Goal: Information Seeking & Learning: Check status

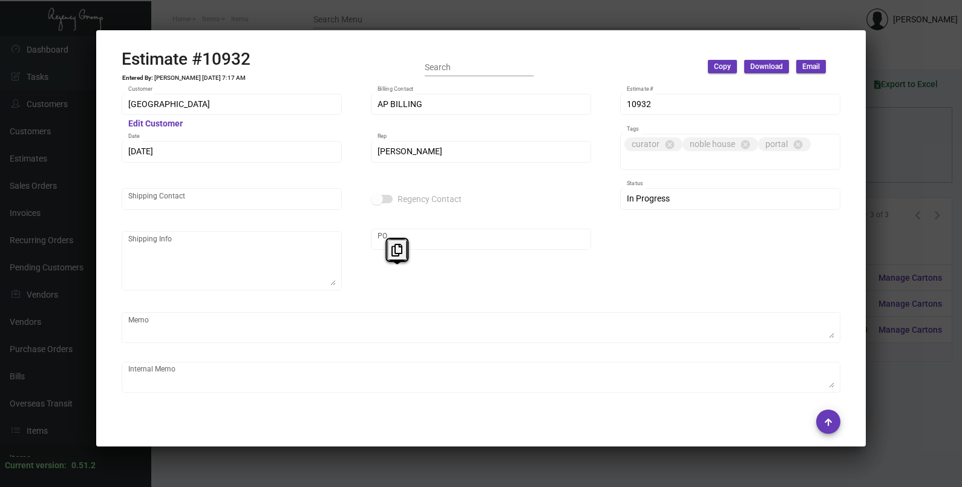
click at [905, 172] on div at bounding box center [481, 243] width 962 height 487
click at [905, 172] on div "Columns arrow_drop_down All Reps arrow_drop_down All Item Types arrow_drop_down…" at bounding box center [557, 161] width 766 height 36
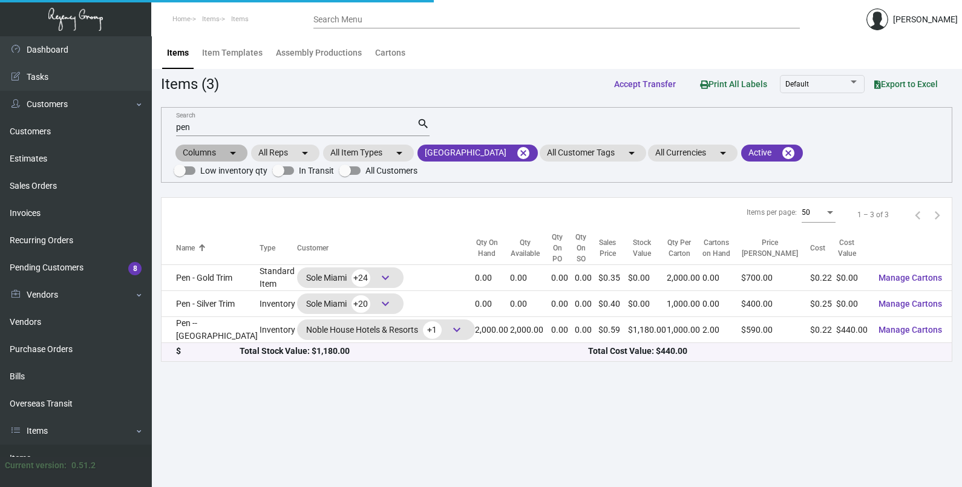
scroll to position [178, 0]
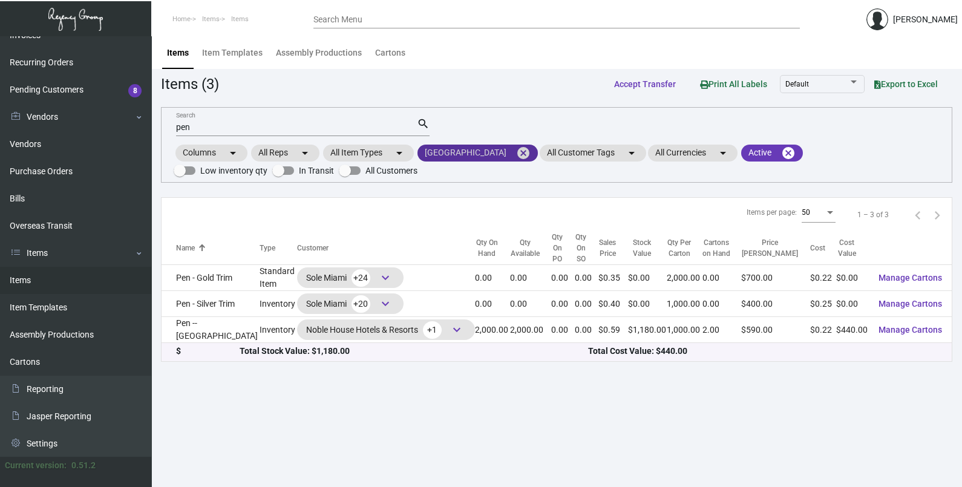
click at [531, 150] on mat-icon "cancel" at bounding box center [523, 153] width 15 height 15
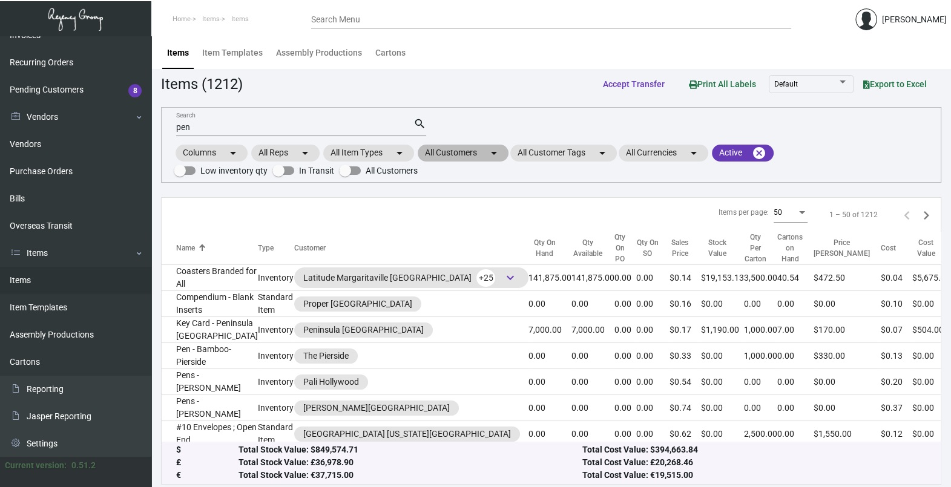
click at [498, 157] on mat-icon "arrow_drop_down" at bounding box center [493, 153] width 15 height 15
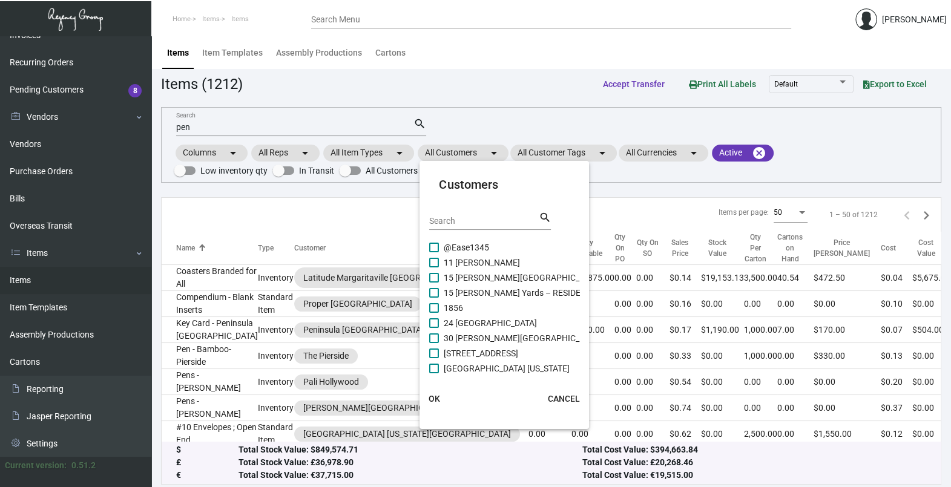
click at [484, 221] on input "Search" at bounding box center [483, 222] width 109 height 10
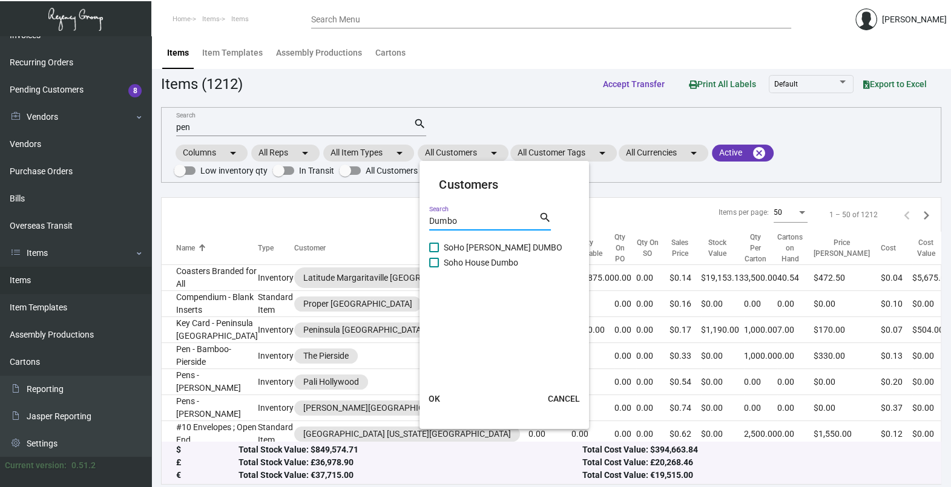
type input "Dumbo"
click at [470, 260] on span "Soho House Dumbo" at bounding box center [481, 262] width 74 height 15
click at [434, 267] on input "Soho House Dumbo" at bounding box center [433, 267] width 1 height 1
checkbox input "true"
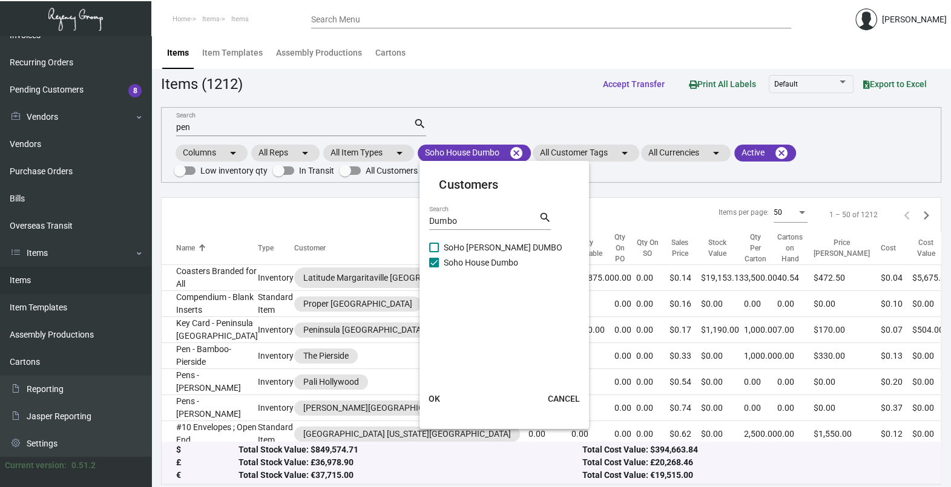
click at [441, 399] on button "OK" at bounding box center [433, 399] width 39 height 22
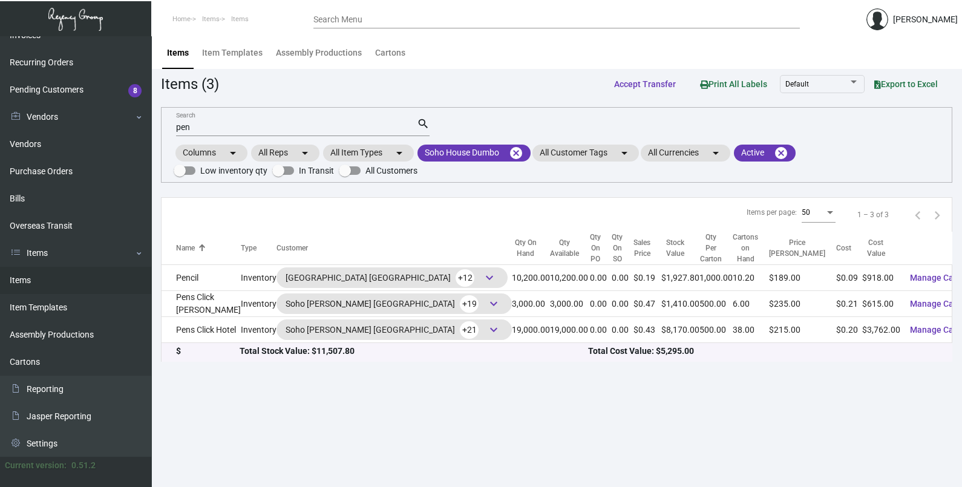
click at [231, 133] on div "pen Search" at bounding box center [296, 126] width 241 height 19
type input "p"
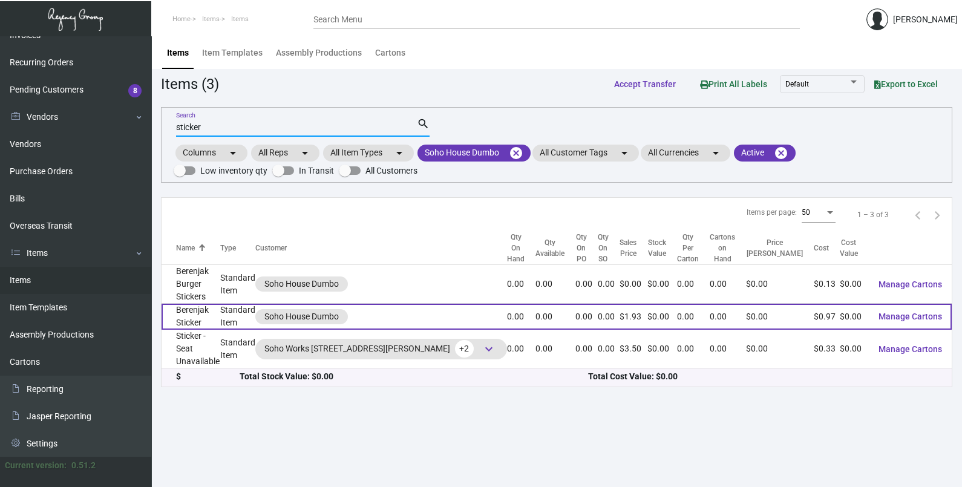
type input "sticker"
click at [220, 304] on td "Berenjak Sticker" at bounding box center [191, 317] width 59 height 26
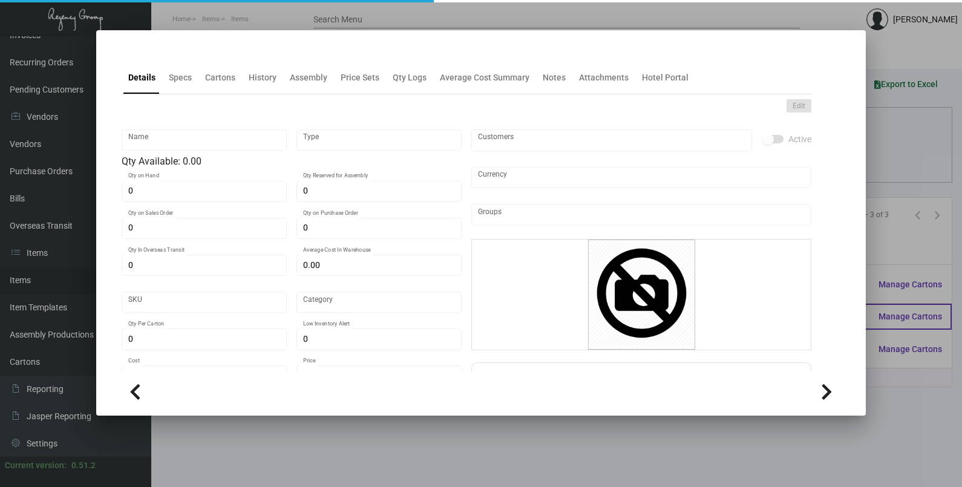
type input "Berenjak Sticker"
type input "Standard Item"
type input "$ 0.00"
type input "Standard"
type input "$ 0.96667"
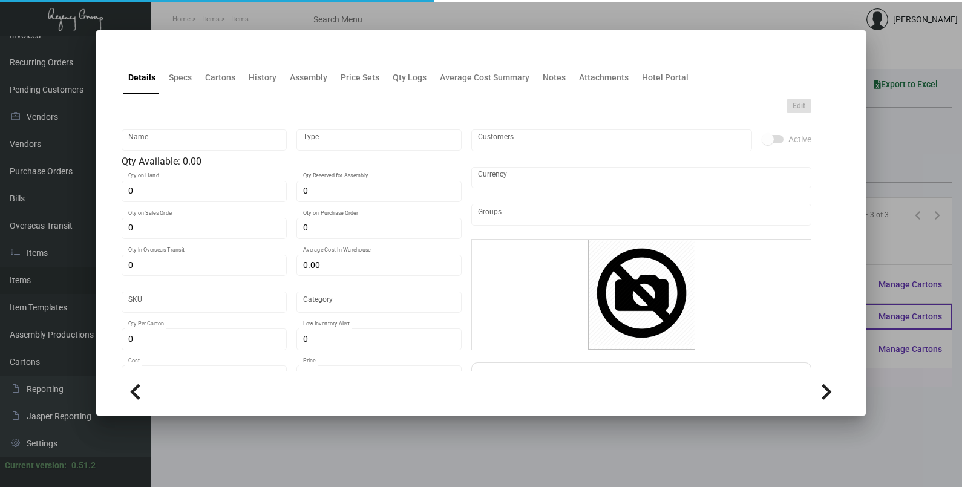
type input "$ 1.933"
checkbox input "true"
type input "United States Dollar $"
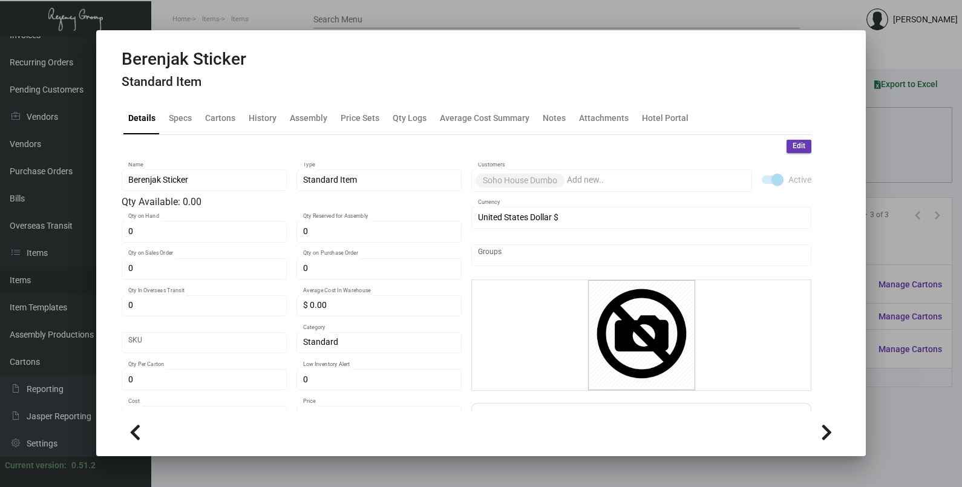
click at [905, 168] on div at bounding box center [481, 243] width 962 height 487
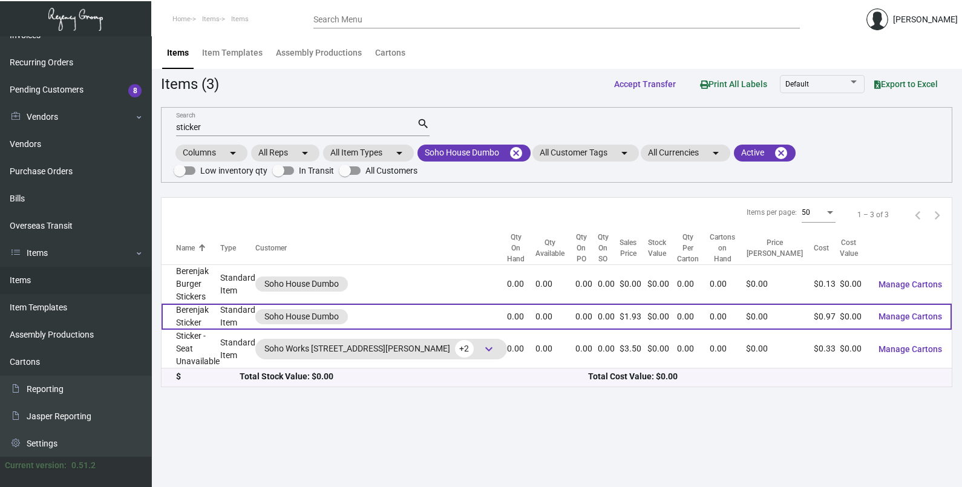
click at [194, 304] on td "Berenjak Sticker" at bounding box center [191, 317] width 59 height 26
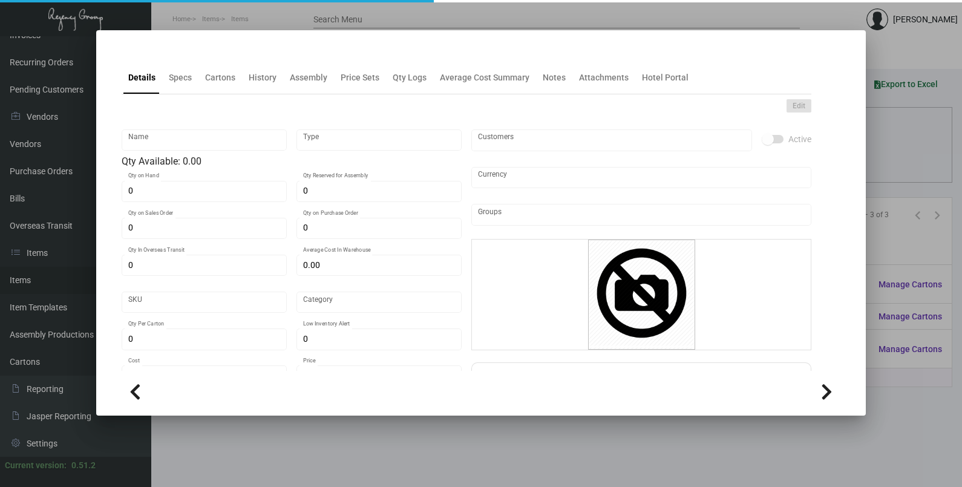
type input "Berenjak Sticker"
type input "Standard Item"
type input "$ 0.00"
type input "Standard"
type input "$ 0.96667"
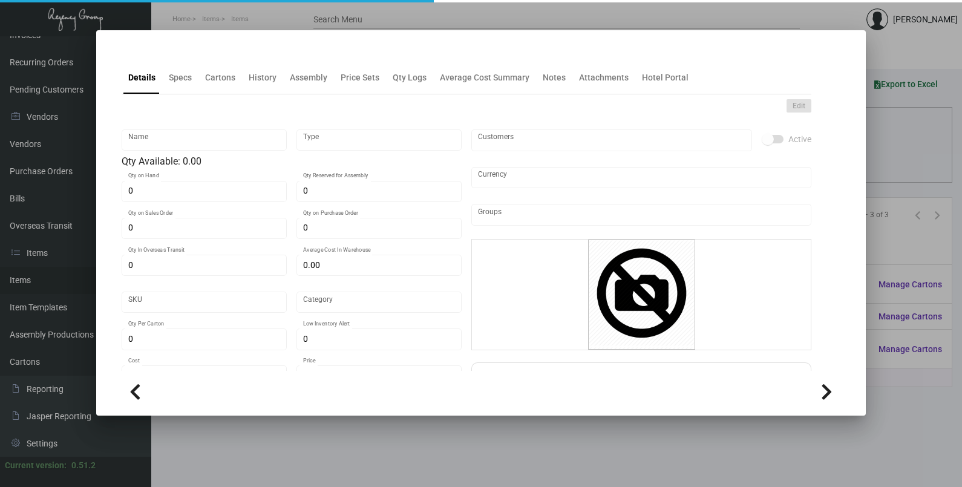
type input "$ 1.933"
checkbox input "true"
type input "United States Dollar $"
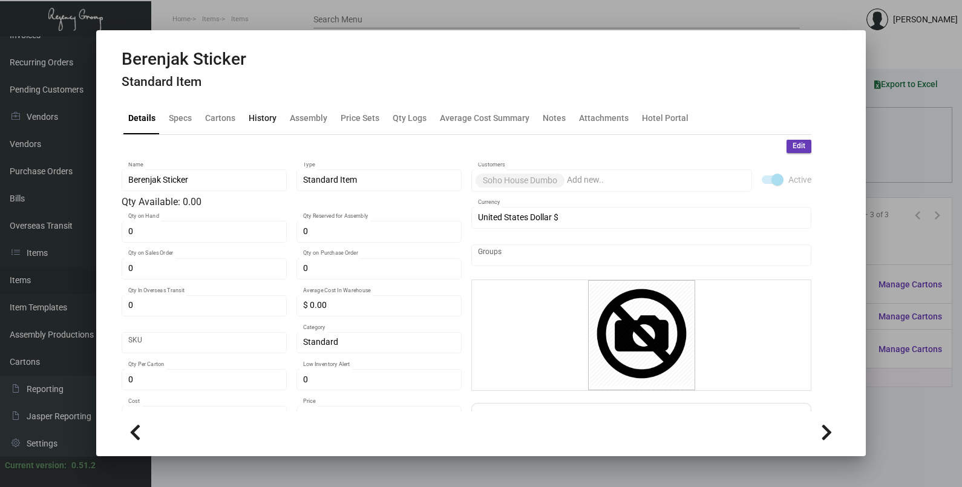
click at [261, 126] on div "History" at bounding box center [263, 117] width 38 height 29
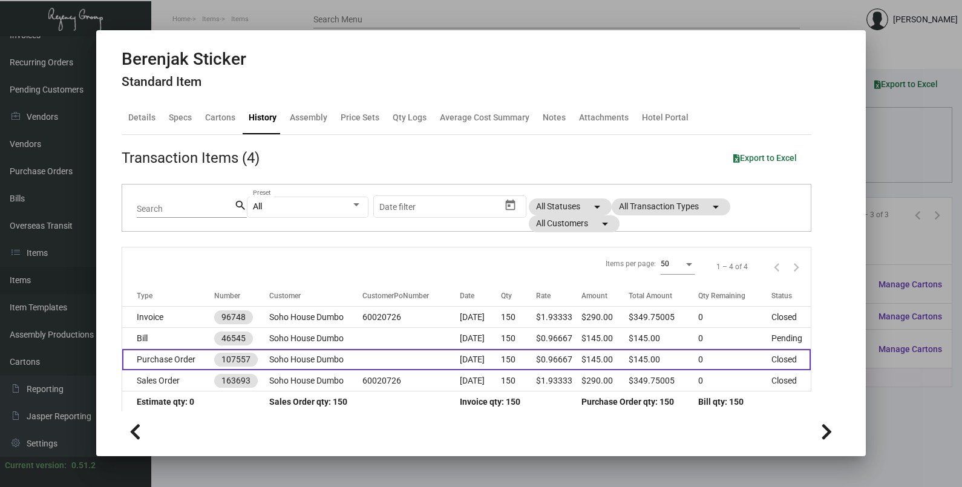
click at [378, 354] on td at bounding box center [410, 359] width 97 height 21
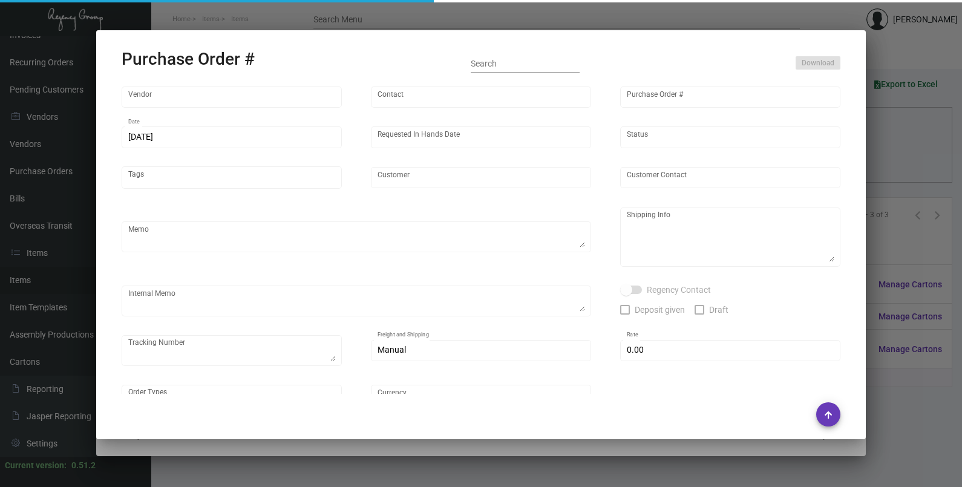
type input "Printech Business Systems Inc"
type input "[PERSON_NAME]"
type input "107557"
type input "[DATE]"
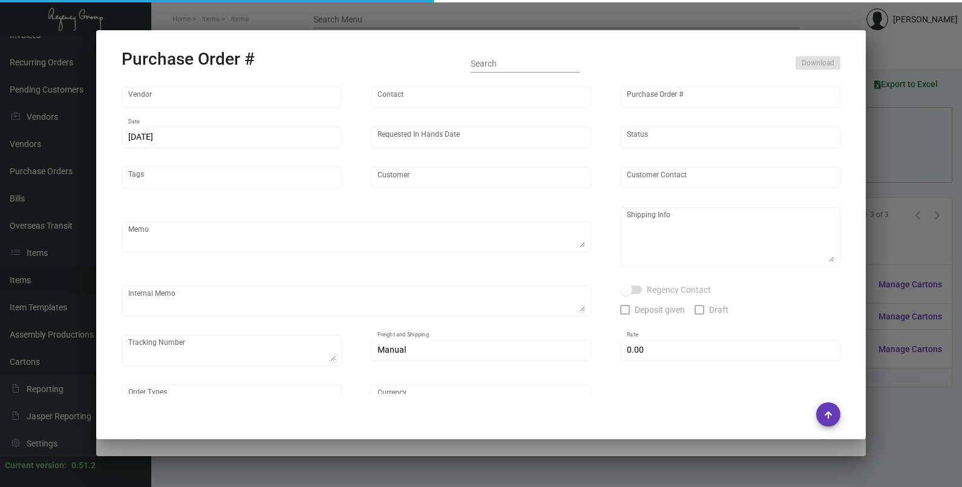
type input "Soho House Dumbo"
type input "[PERSON_NAME]"
type textarea ""Please send proof for approval to [EMAIL_ADDRESS][DOMAIN_NAME] with me cc'd. *…"
type textarea "Soho House Dumbo - Attn: Shipping & Receiving [STREET_ADDRESS]"
type textarea "9.24 - Vendors order # is 146278 Printect shipped to Hotel UPS Ground Cost $9.3…"
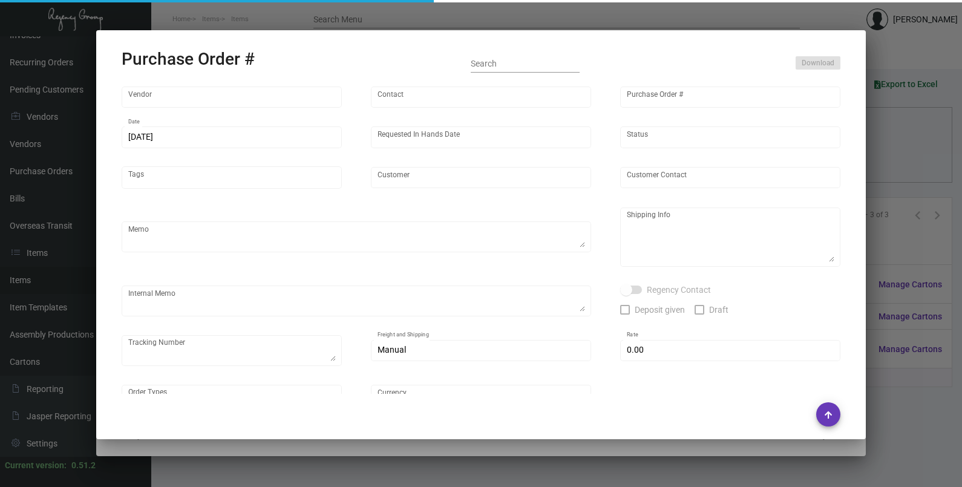
type input "$ 0.00"
type input "United States Dollar $"
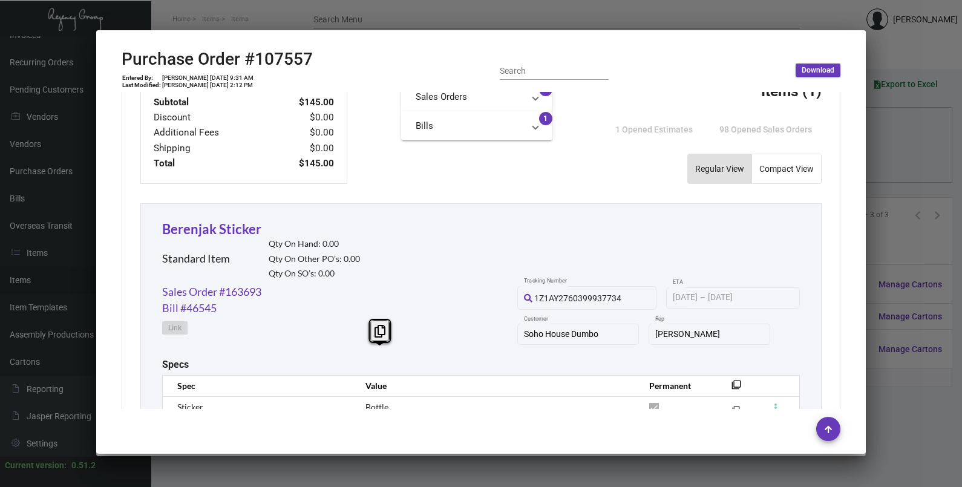
scroll to position [529, 0]
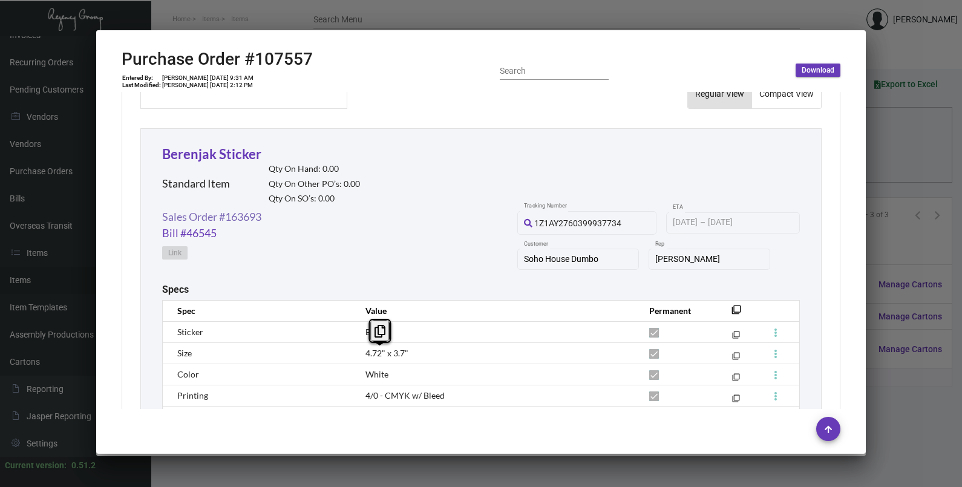
click at [250, 217] on link "Sales Order #163693" at bounding box center [211, 217] width 99 height 16
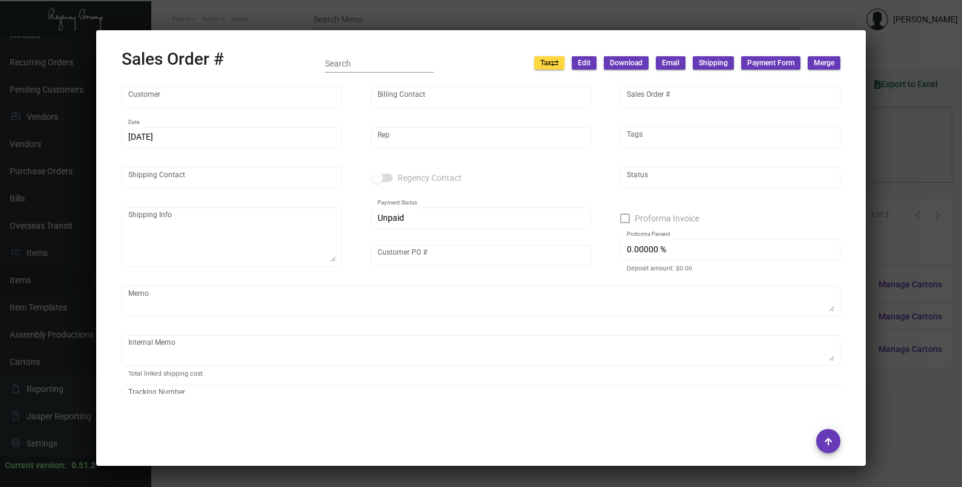
type input "Soho House Dumbo"
type input "AP BILLING"
type input "163693"
type input "[DATE]"
type input "[PERSON_NAME]"
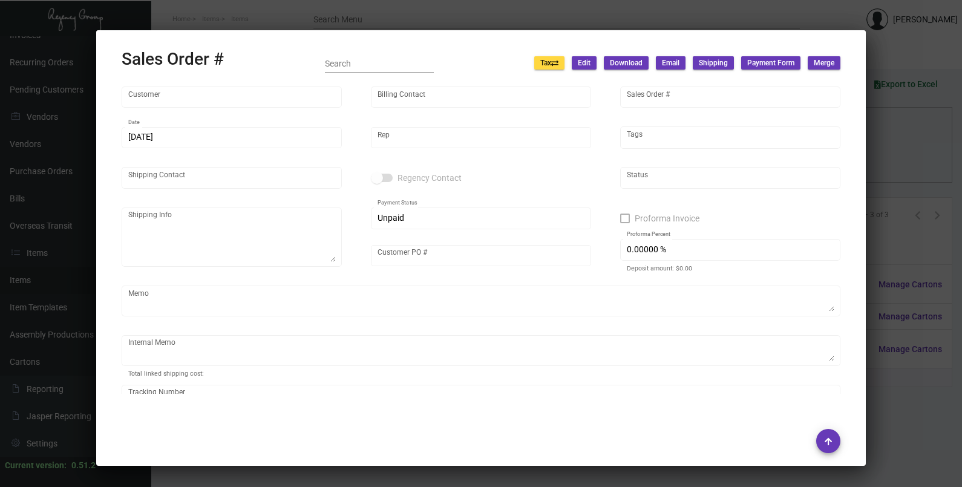
type input "[PERSON_NAME]"
type textarea "Soho House Dumbo - Attn: Shipping & Receiving [STREET_ADDRESS]"
type input "60020726"
type textarea "Printect shipped to [GEOGRAPHIC_DATA] Cost $9.32. By Desean [DATE]."
type textarea "1Z1AY2760399937734"
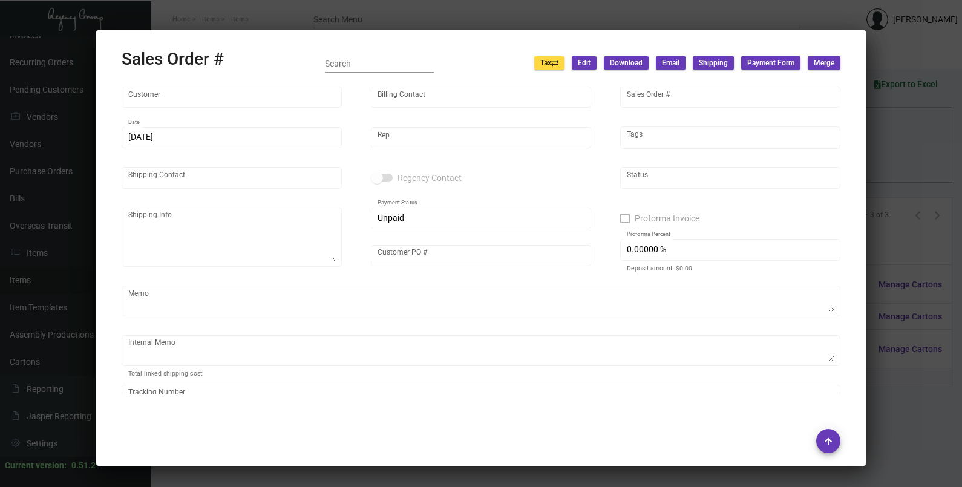
type input "United States Dollar $"
type input "$ 31.24"
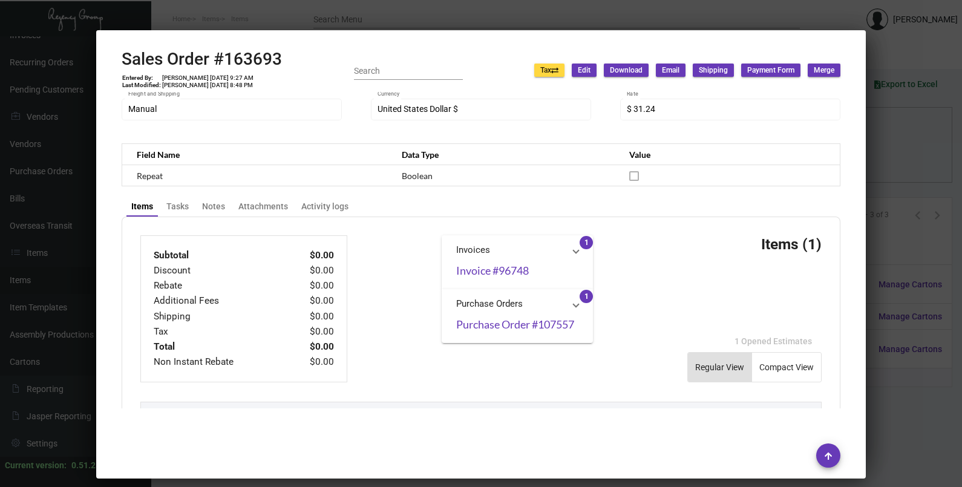
scroll to position [772, 0]
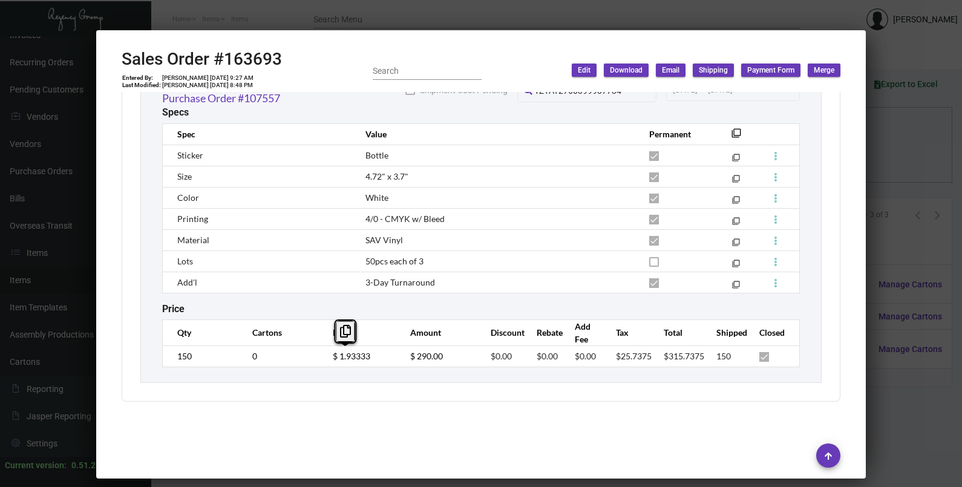
click at [321, 361] on td "$ 1.93333" at bounding box center [359, 356] width 77 height 21
